Goal: Check status: Check status

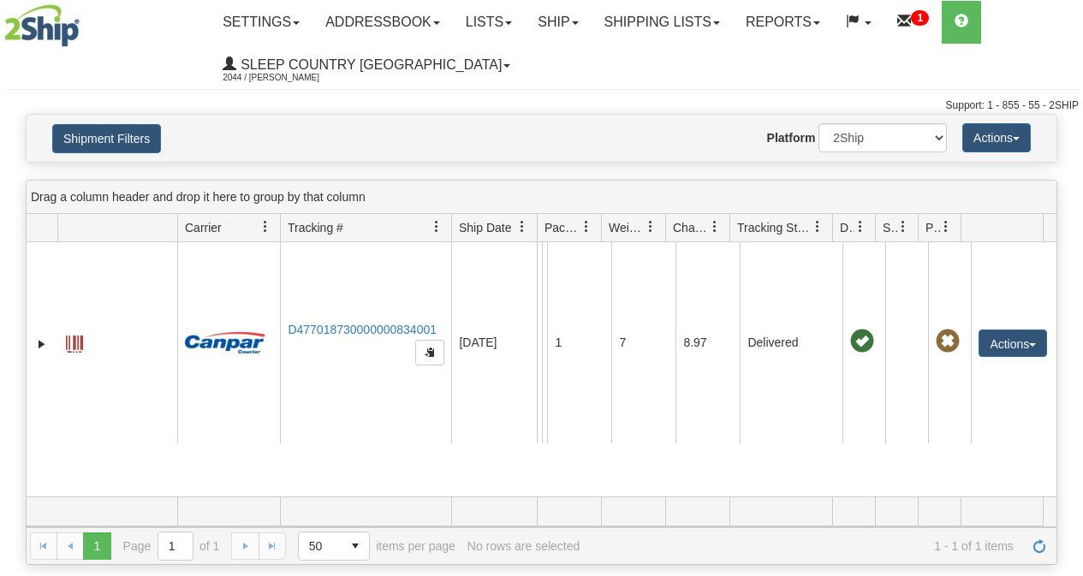
click at [703, 33] on link "Shipping lists" at bounding box center [662, 22] width 141 height 43
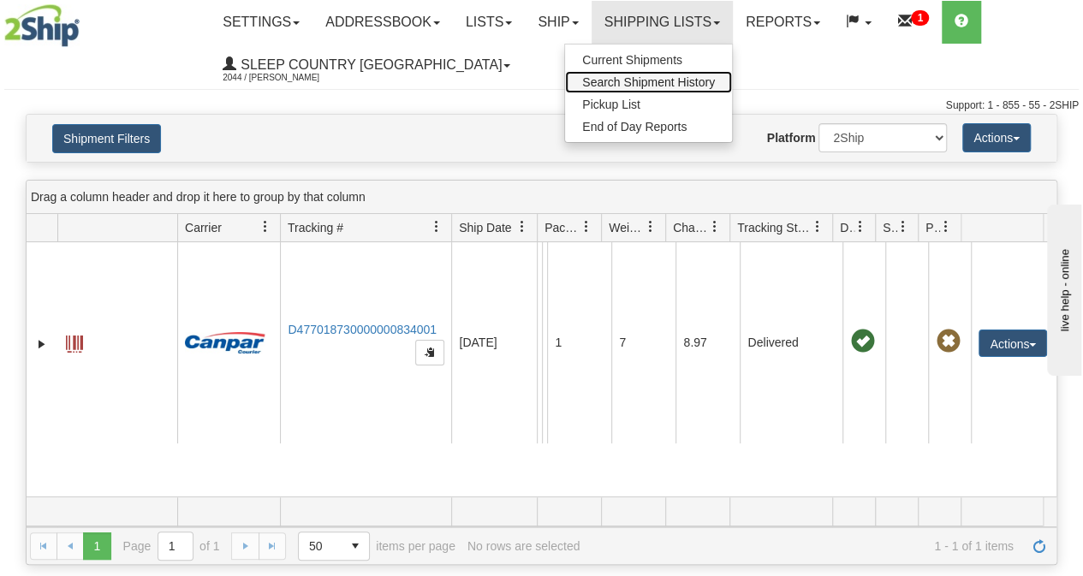
click at [644, 84] on span "Search Shipment History" at bounding box center [648, 82] width 133 height 14
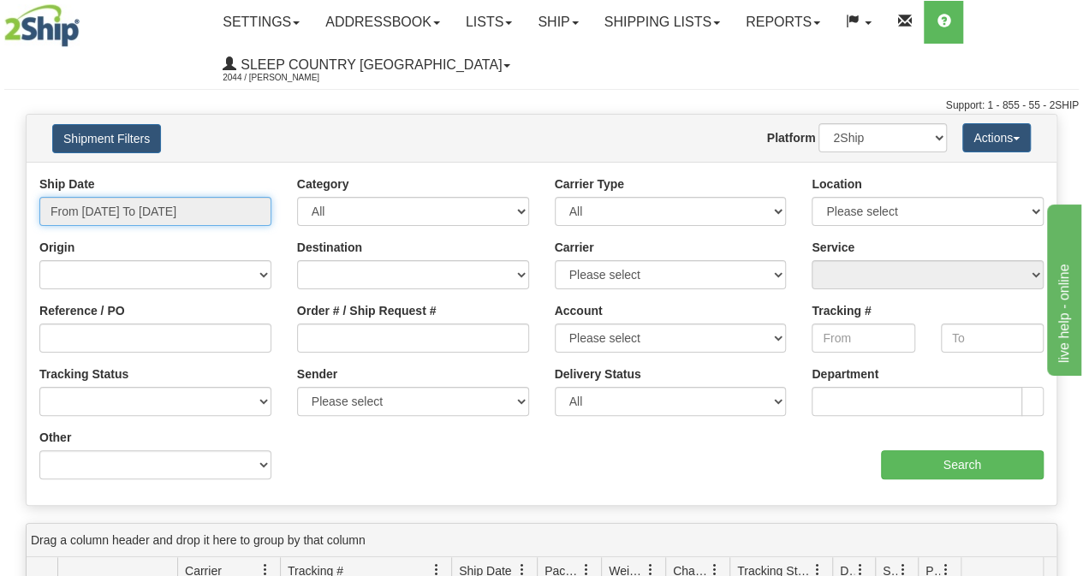
click at [116, 212] on input "From [DATE] To [DATE]" at bounding box center [155, 211] width 232 height 29
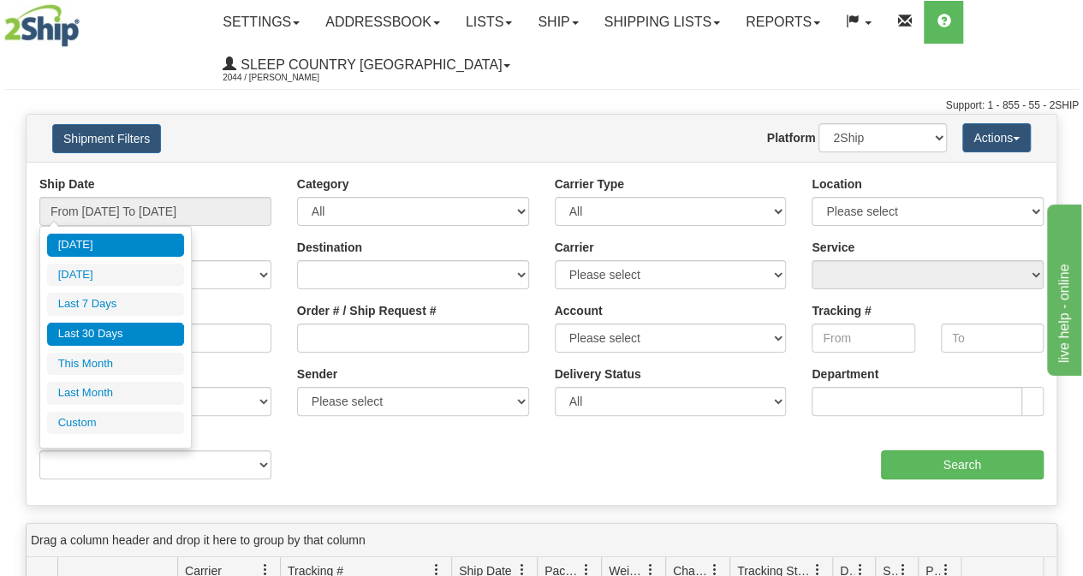
click at [95, 325] on li "Last 30 Days" at bounding box center [115, 334] width 137 height 23
type input "From [DATE] To [DATE]"
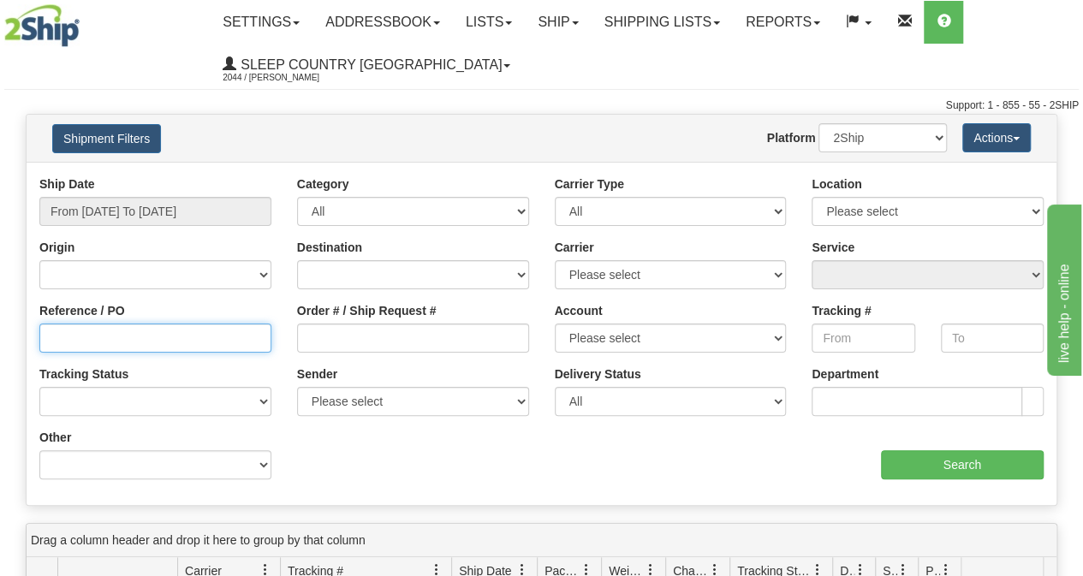
click at [90, 333] on input "Reference / PO" at bounding box center [155, 338] width 232 height 29
paste input "9000H029696"
type input "9000H029696"
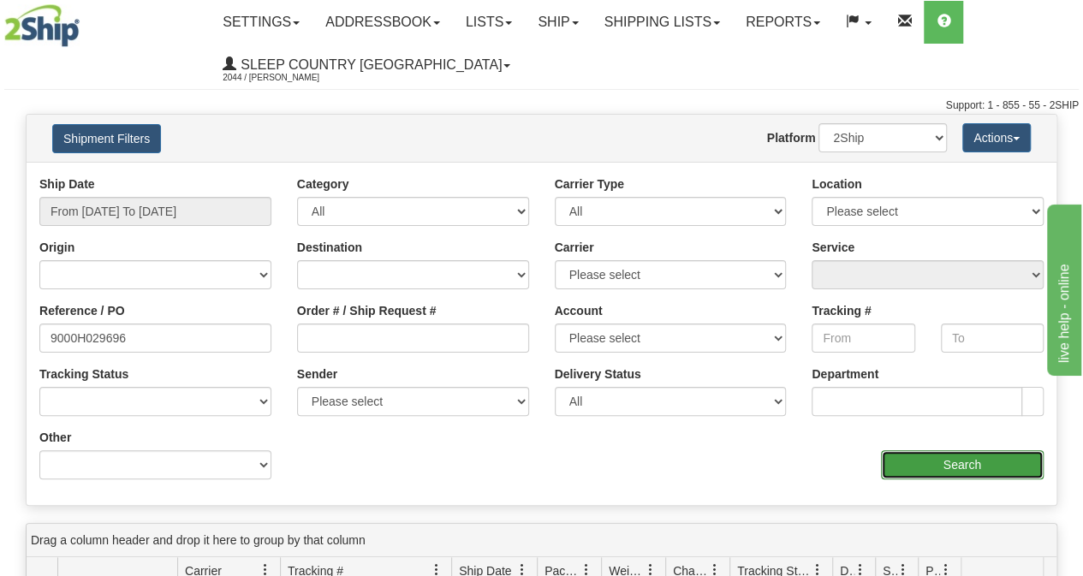
click at [927, 465] on input "Search" at bounding box center [963, 464] width 164 height 29
